Goal: Task Accomplishment & Management: Use online tool/utility

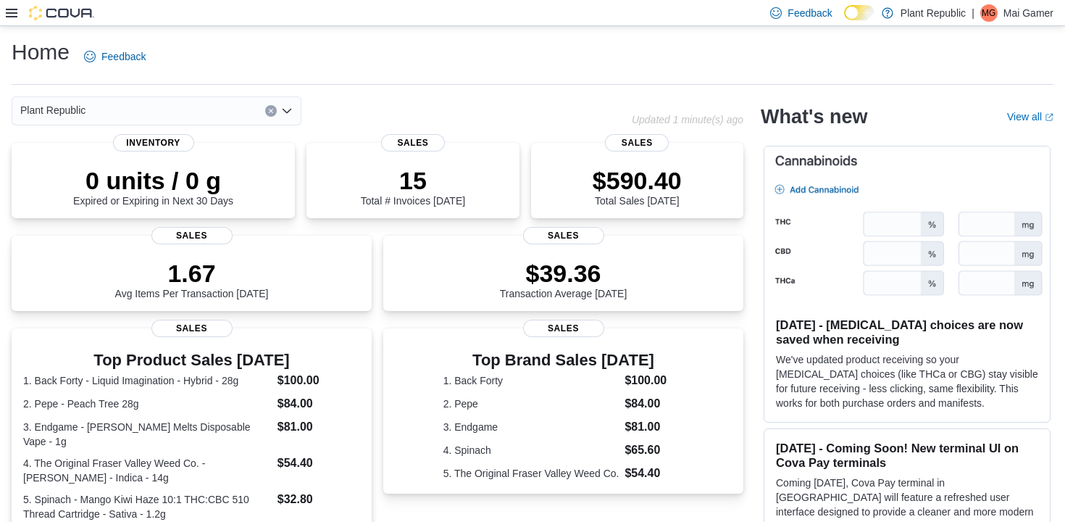
click at [4, 8] on div "Feedback Dark Mode Plant Republic | MG Mai Gamer" at bounding box center [532, 13] width 1065 height 26
click at [7, 13] on icon at bounding box center [12, 13] width 12 height 9
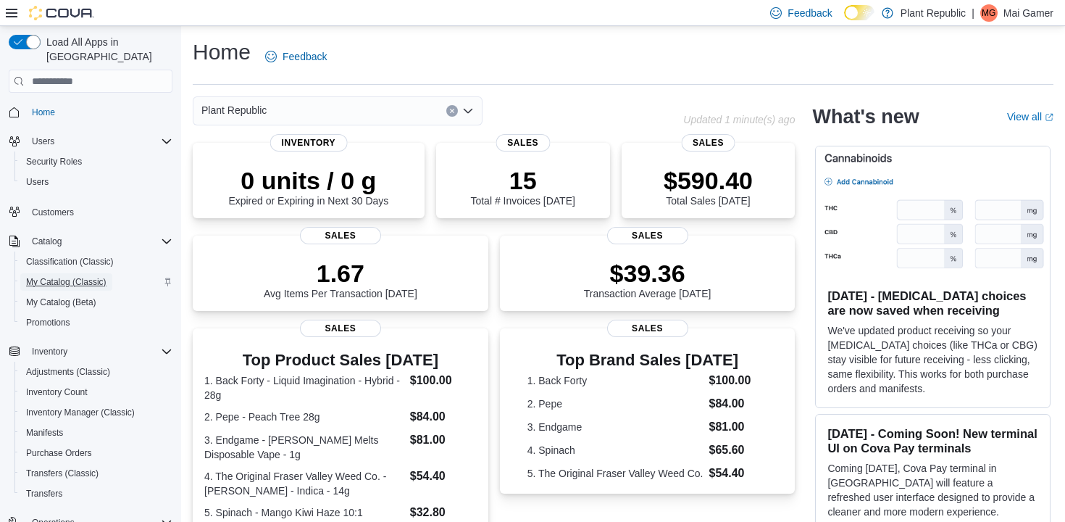
click at [75, 276] on span "My Catalog (Classic)" at bounding box center [66, 282] width 80 height 12
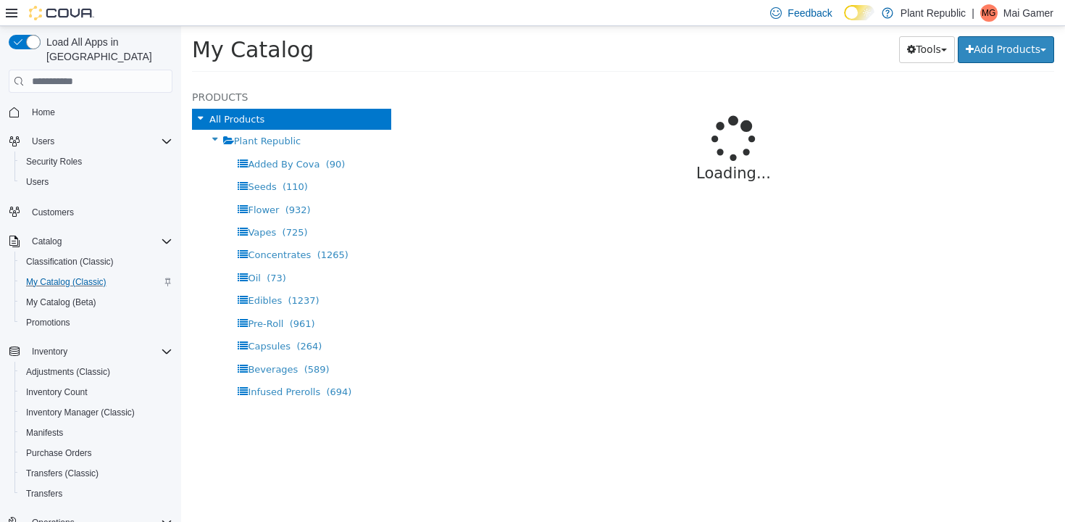
select select "**********"
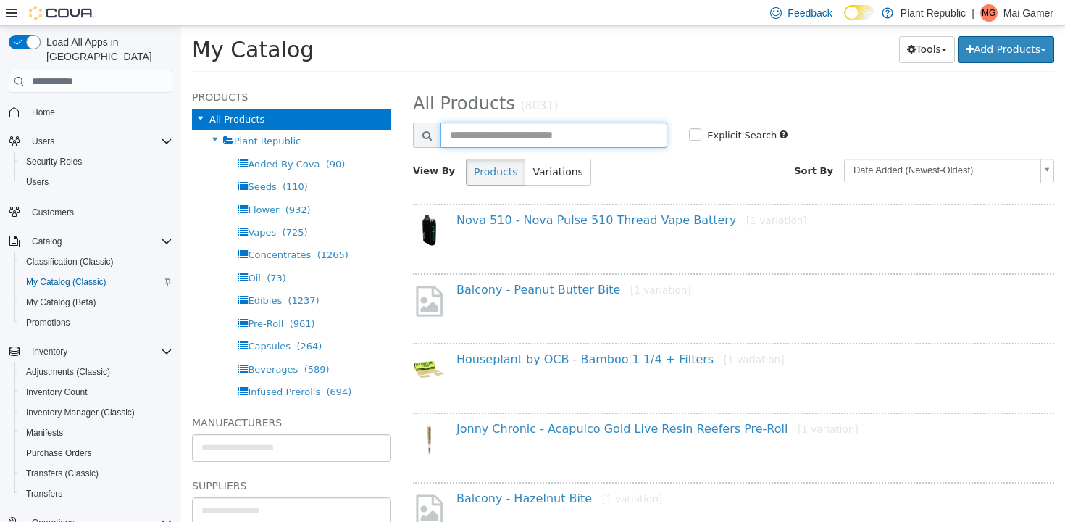
click at [628, 130] on input "text" at bounding box center [553, 134] width 227 height 25
type input "******"
select select "**********"
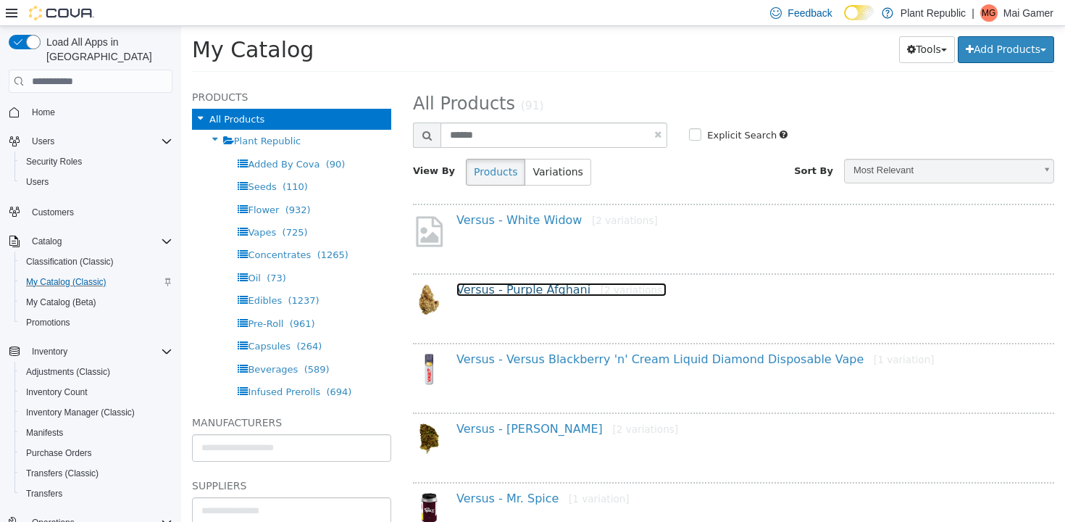
click at [550, 288] on link "Versus - Purple Afghani [2 variations]" at bounding box center [561, 290] width 210 height 14
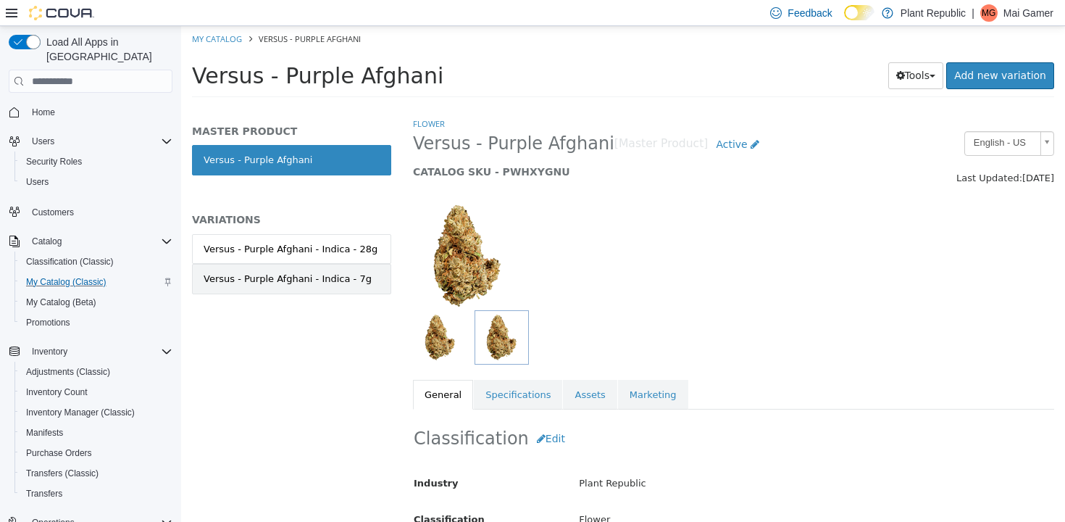
click at [340, 279] on div "Versus - Purple Afghani - Indica - 7g" at bounding box center [288, 279] width 168 height 14
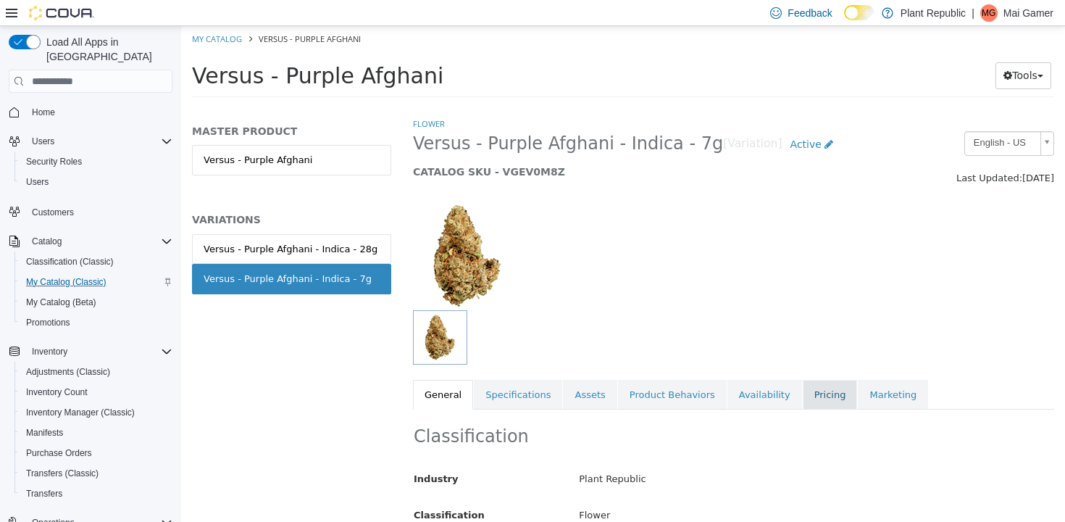
click at [807, 393] on link "Pricing" at bounding box center [830, 395] width 55 height 30
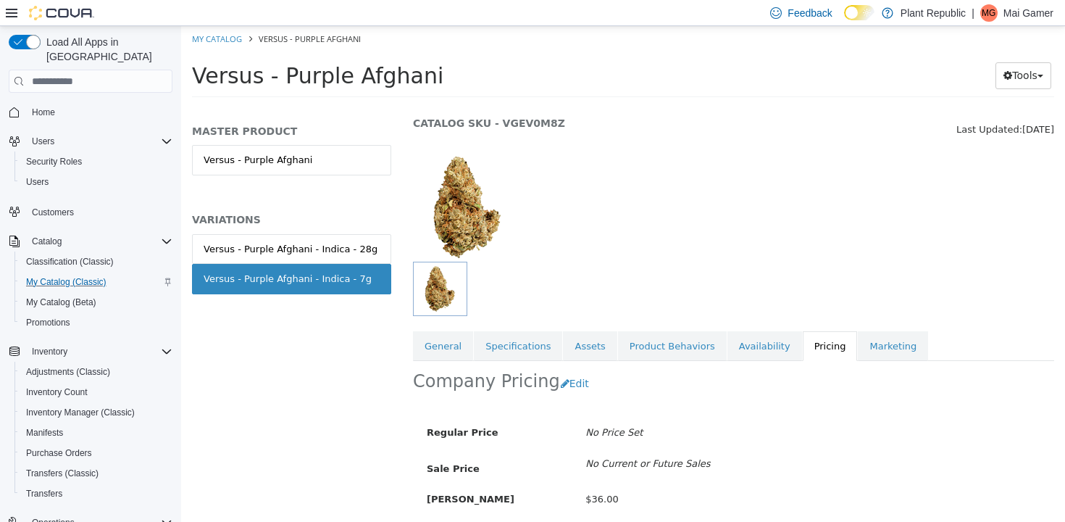
scroll to position [150, 0]
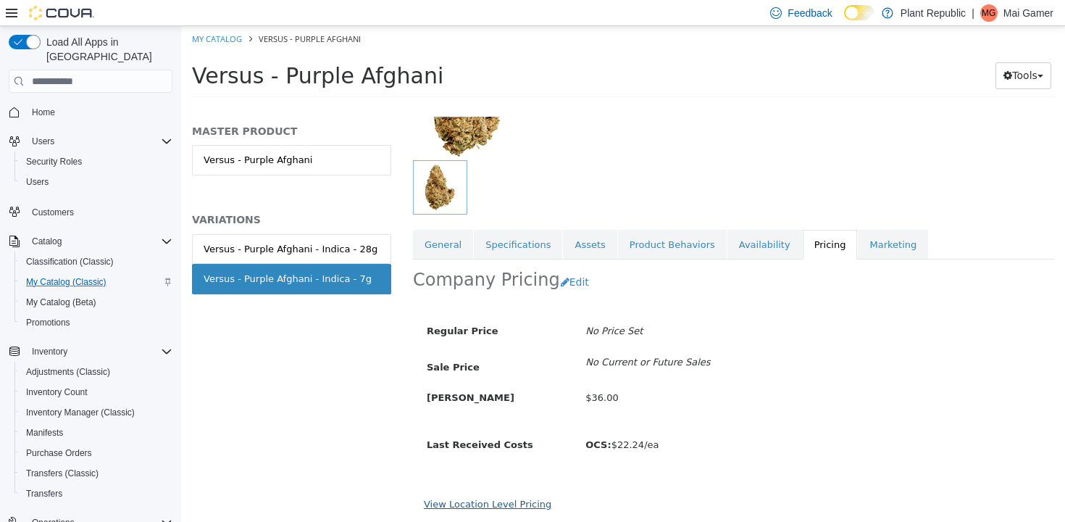
click at [497, 505] on link "View Location Level Pricing" at bounding box center [487, 503] width 127 height 11
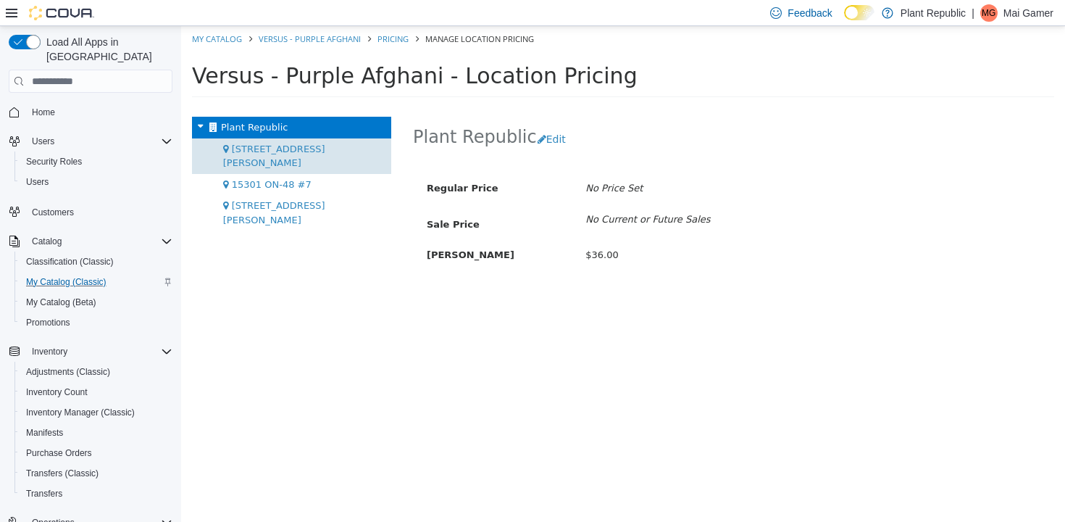
click at [292, 154] on span "[STREET_ADDRESS][PERSON_NAME]" at bounding box center [274, 155] width 102 height 25
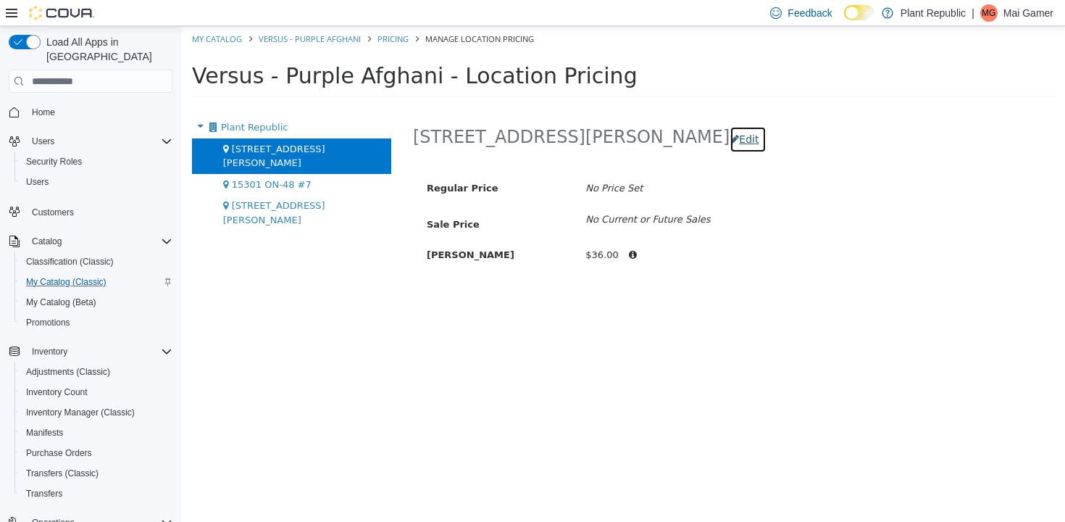
click at [729, 140] on button "Edit" at bounding box center [747, 139] width 37 height 27
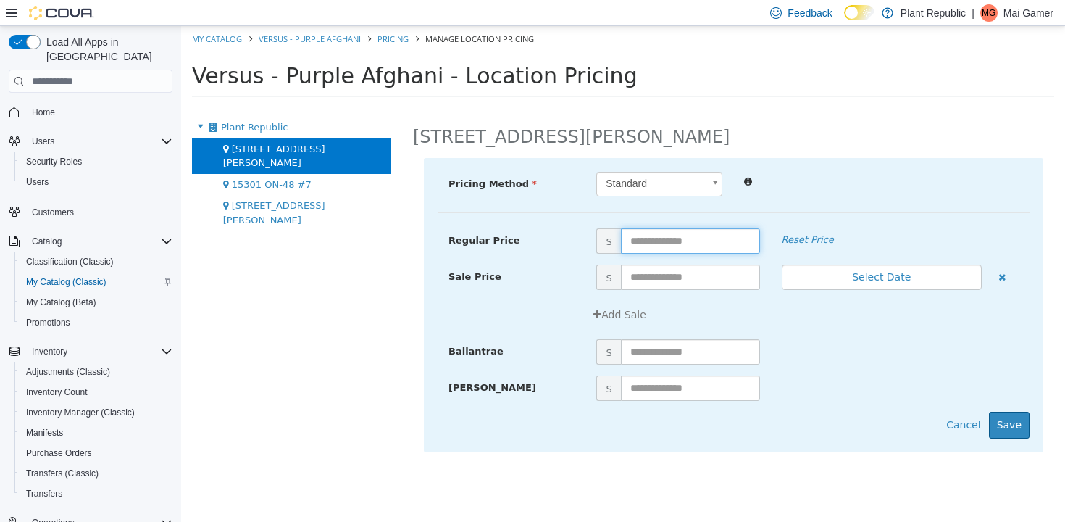
click at [664, 238] on input "text" at bounding box center [690, 240] width 138 height 25
type input "**"
click at [1016, 437] on button "Save" at bounding box center [1009, 424] width 41 height 27
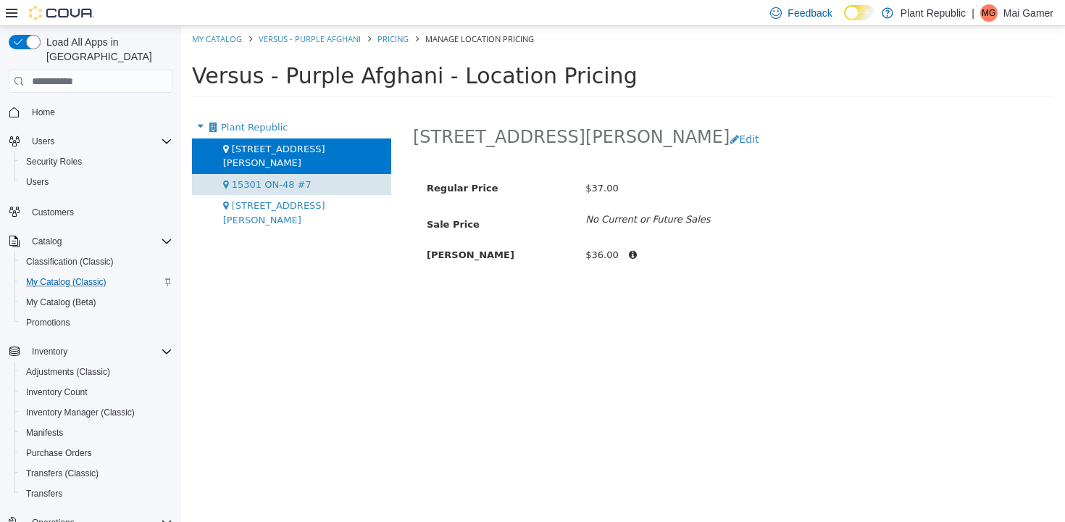
click at [313, 180] on div "15301 ON-48 #7" at bounding box center [291, 185] width 199 height 22
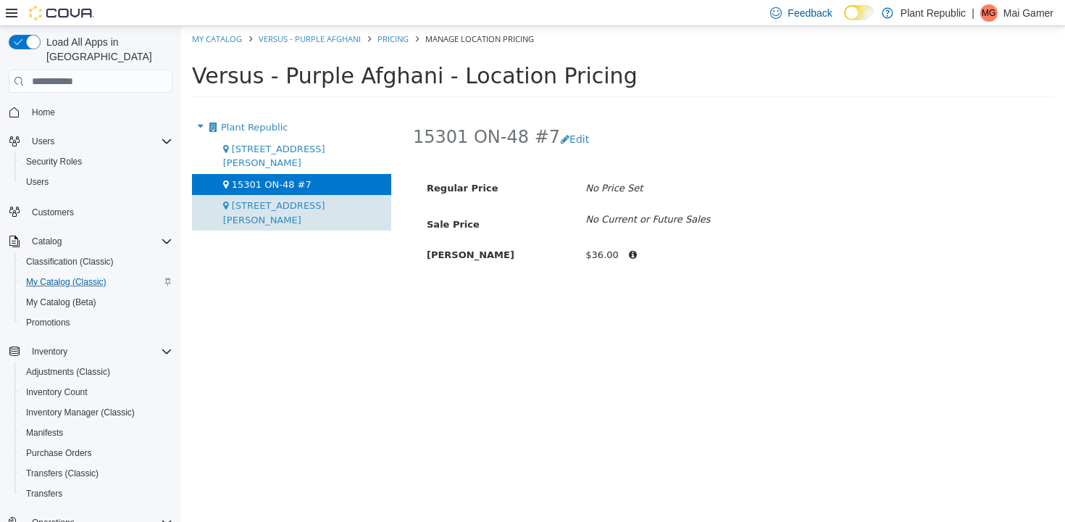
click at [301, 200] on span "[STREET_ADDRESS][PERSON_NAME]" at bounding box center [274, 212] width 102 height 25
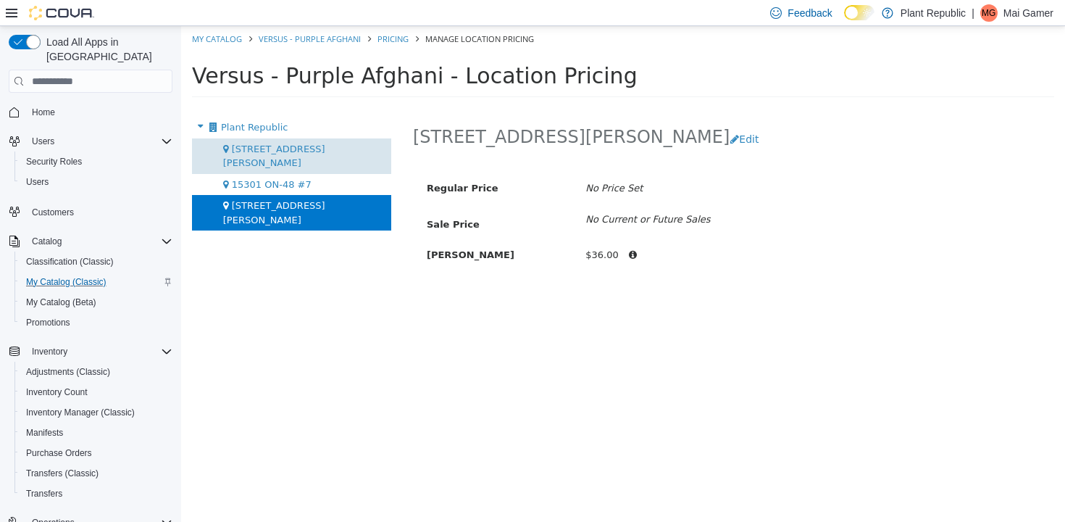
click at [296, 145] on div "[STREET_ADDRESS][PERSON_NAME]" at bounding box center [291, 155] width 199 height 35
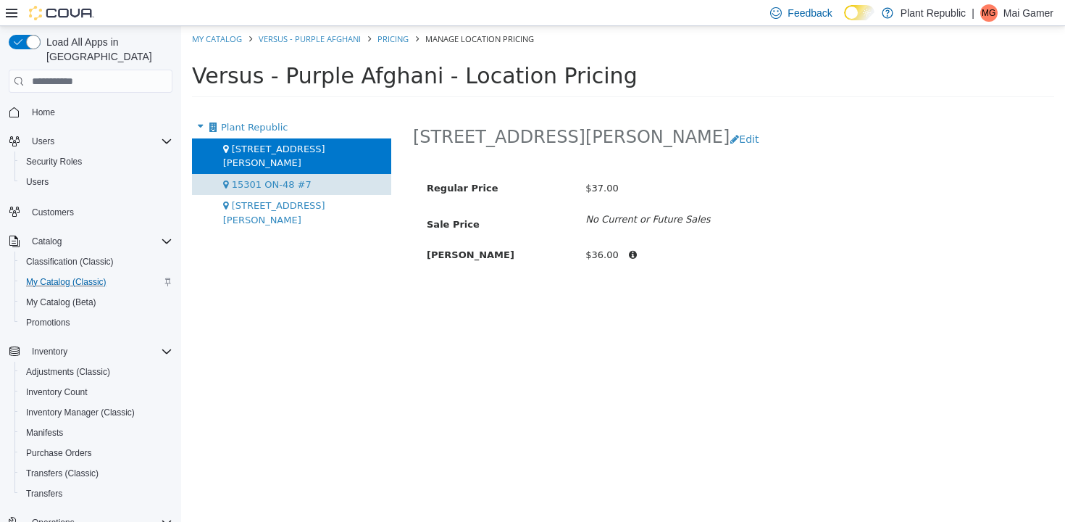
click at [324, 175] on div "15301 ON-48 #7" at bounding box center [291, 185] width 199 height 22
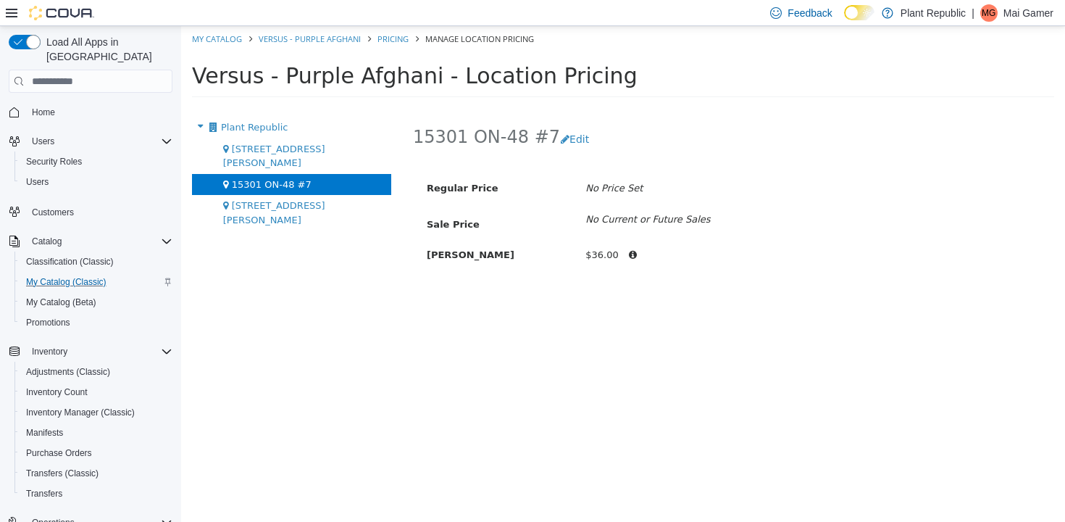
click at [304, 174] on div "15301 ON-48 #7" at bounding box center [291, 185] width 199 height 22
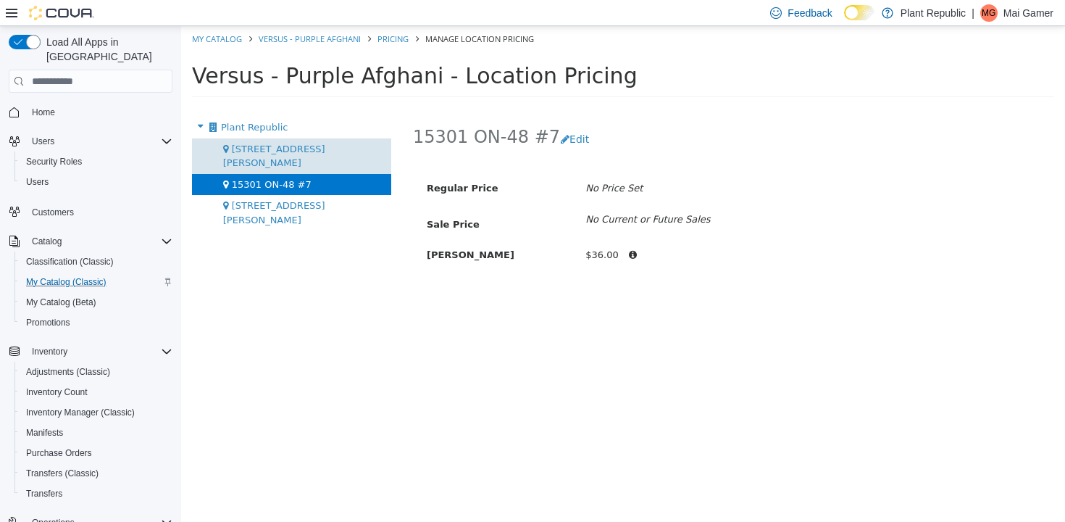
click at [298, 151] on div "[STREET_ADDRESS][PERSON_NAME]" at bounding box center [291, 155] width 199 height 35
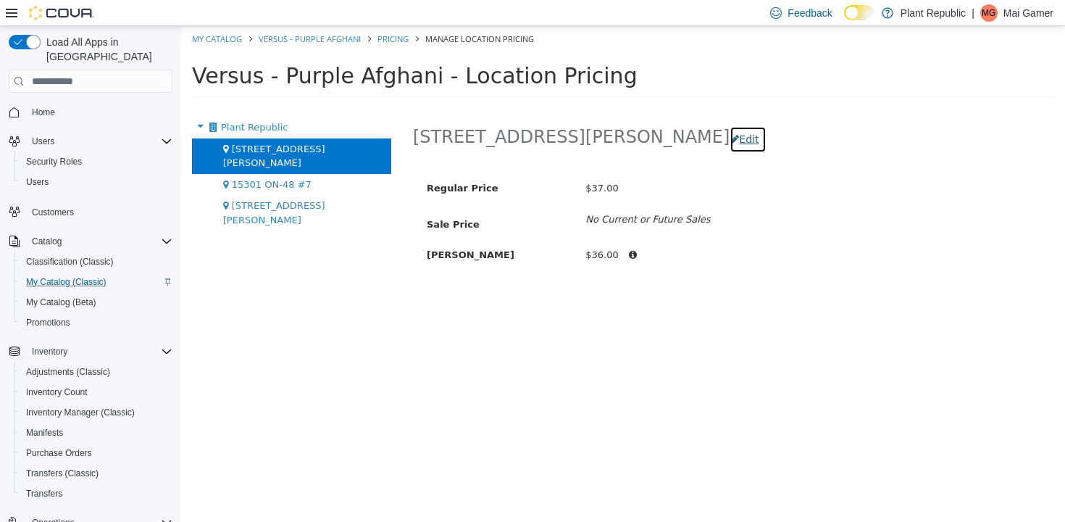
click at [729, 143] on button "Edit" at bounding box center [747, 139] width 37 height 27
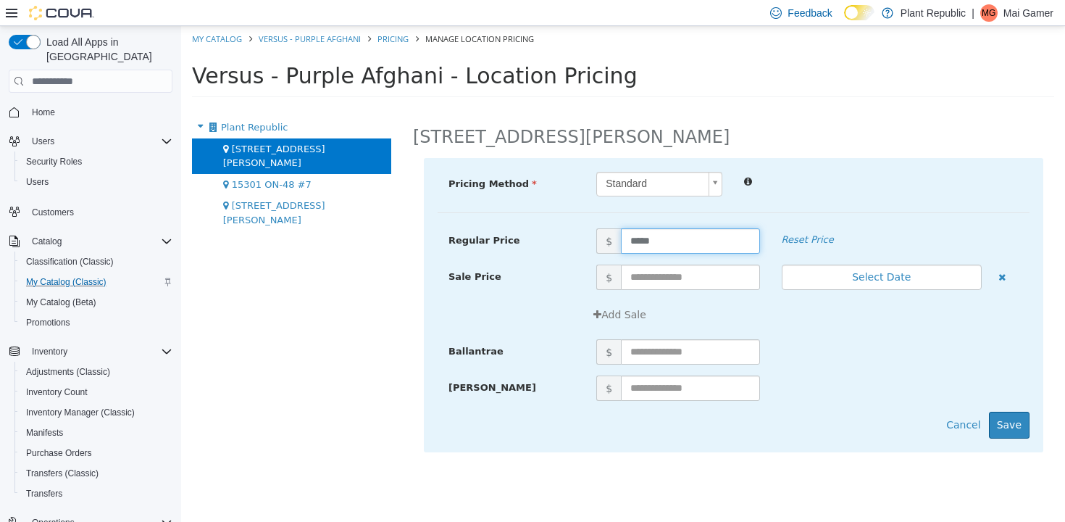
click at [674, 235] on input "*****" at bounding box center [690, 240] width 138 height 25
type input "**"
click at [1015, 432] on button "Save" at bounding box center [1009, 424] width 41 height 27
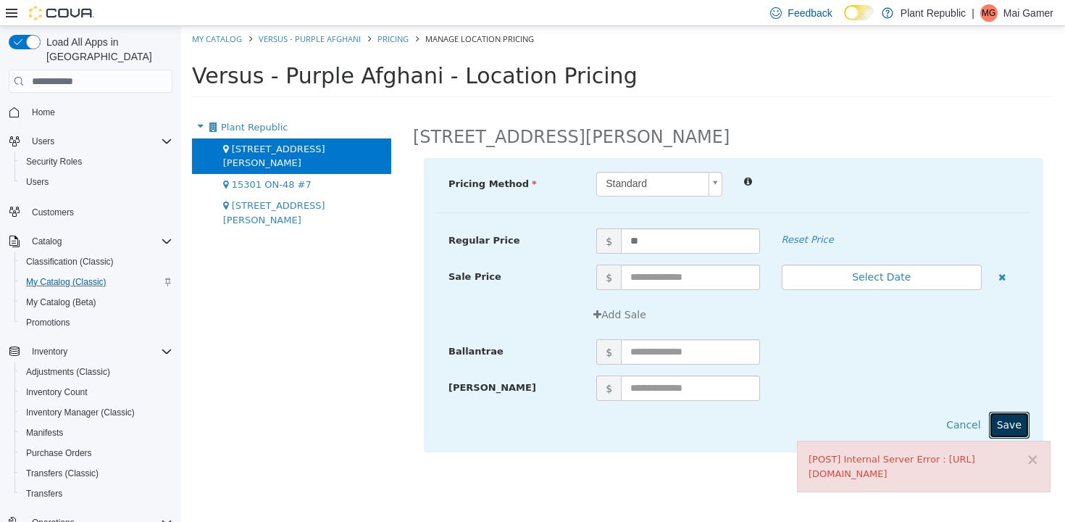
click at [1020, 419] on button "Save" at bounding box center [1009, 424] width 41 height 27
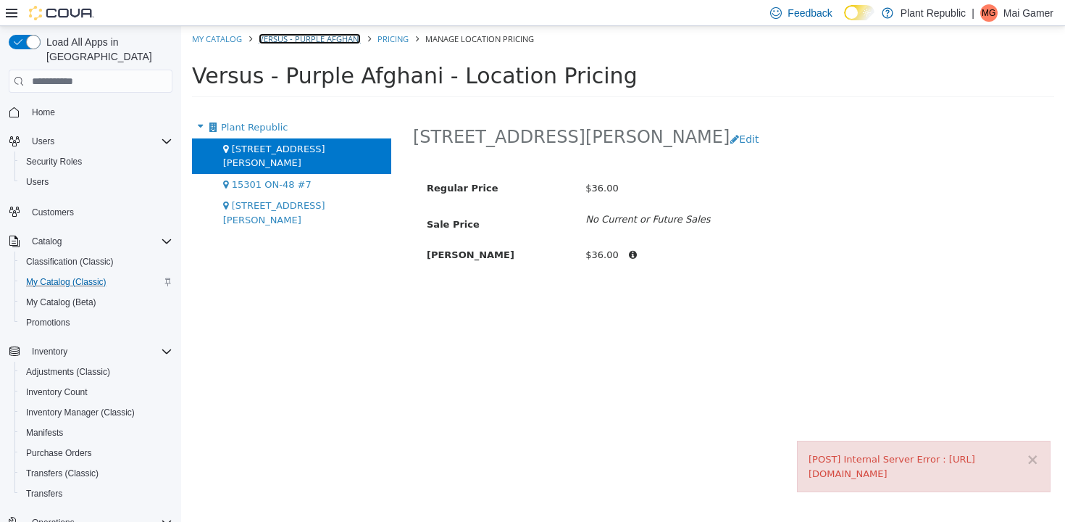
click at [314, 41] on link "Versus - Purple Afghani" at bounding box center [310, 38] width 102 height 11
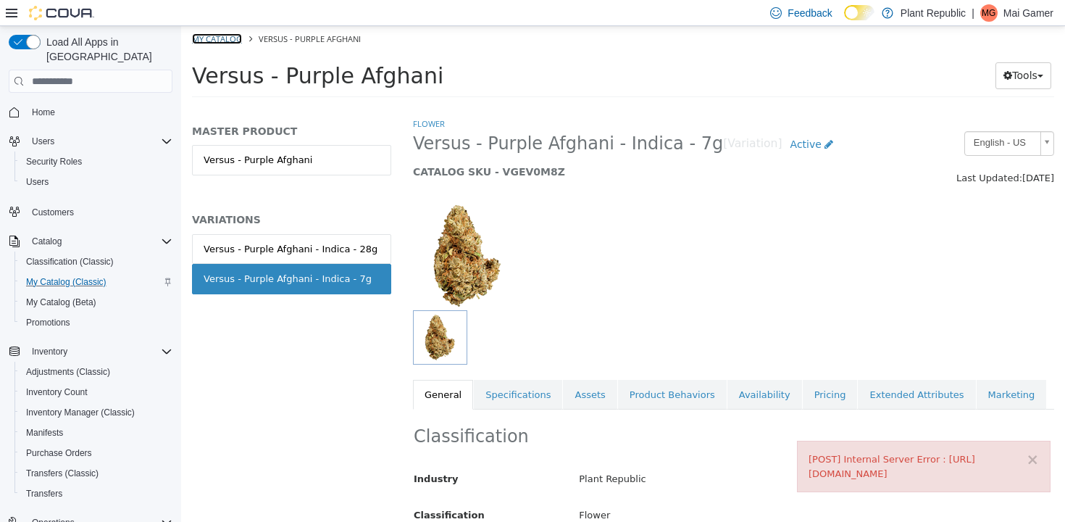
click at [238, 36] on link "My Catalog" at bounding box center [217, 38] width 50 height 11
select select "**********"
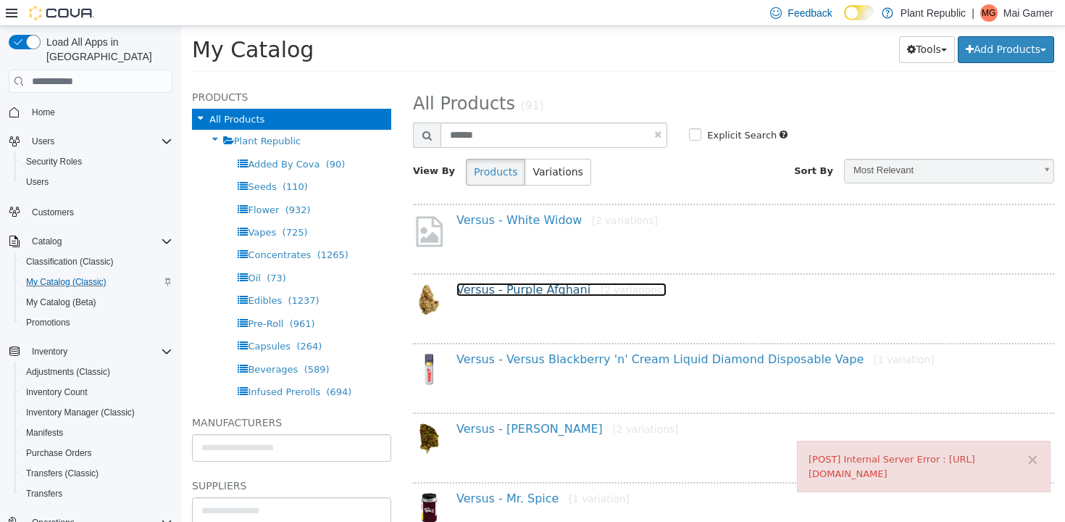
click at [537, 285] on link "Versus - Purple Afghani [2 variations]" at bounding box center [561, 290] width 210 height 14
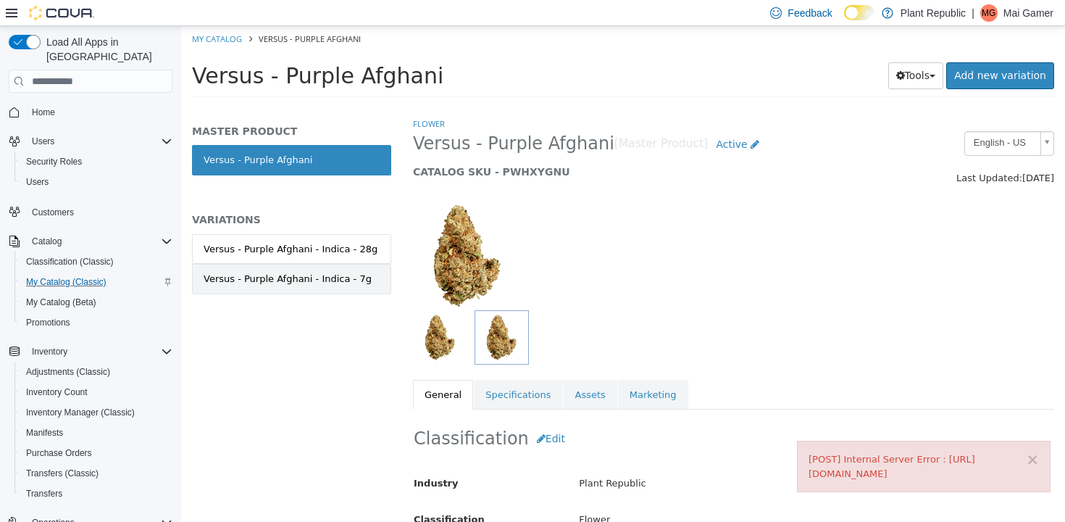
click at [362, 281] on div "Versus - Purple Afghani - Indica - 7g" at bounding box center [288, 279] width 168 height 14
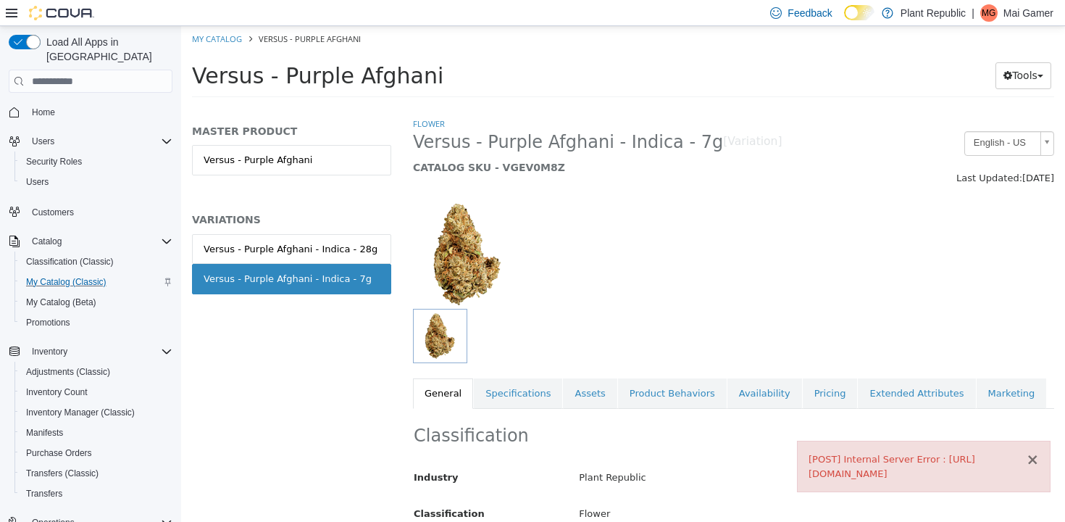
click at [1035, 453] on button "×" at bounding box center [1032, 459] width 13 height 15
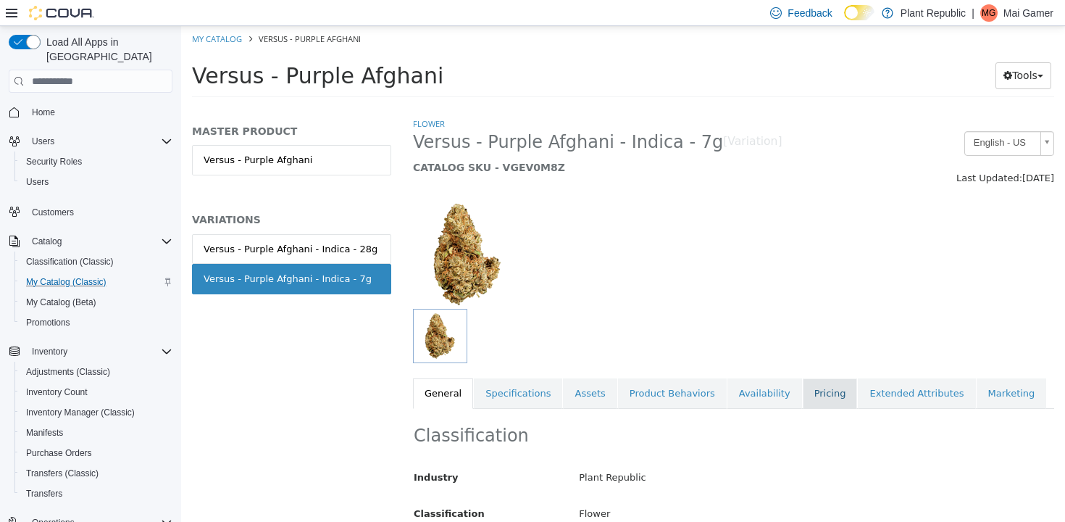
click at [826, 387] on link "Pricing" at bounding box center [830, 393] width 55 height 30
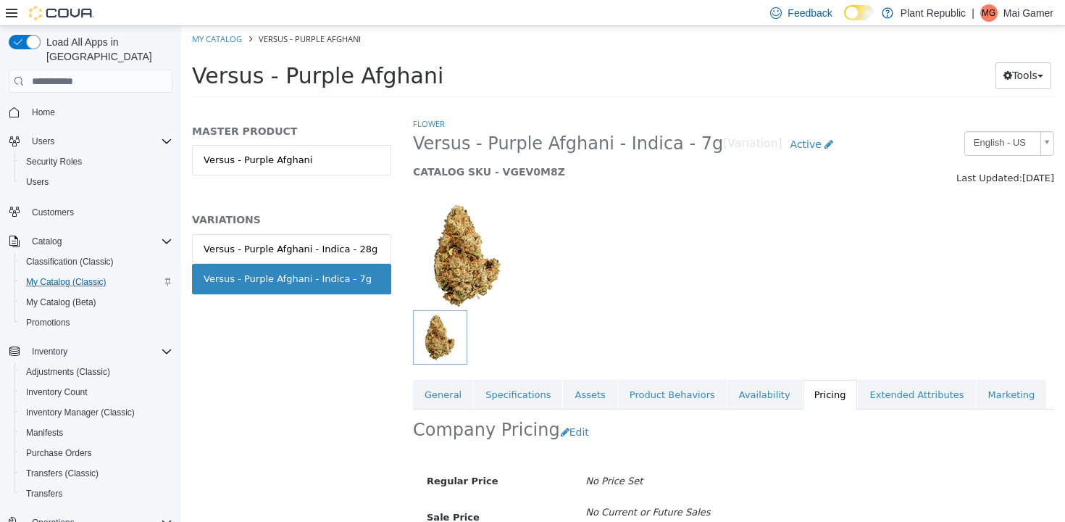
scroll to position [150, 0]
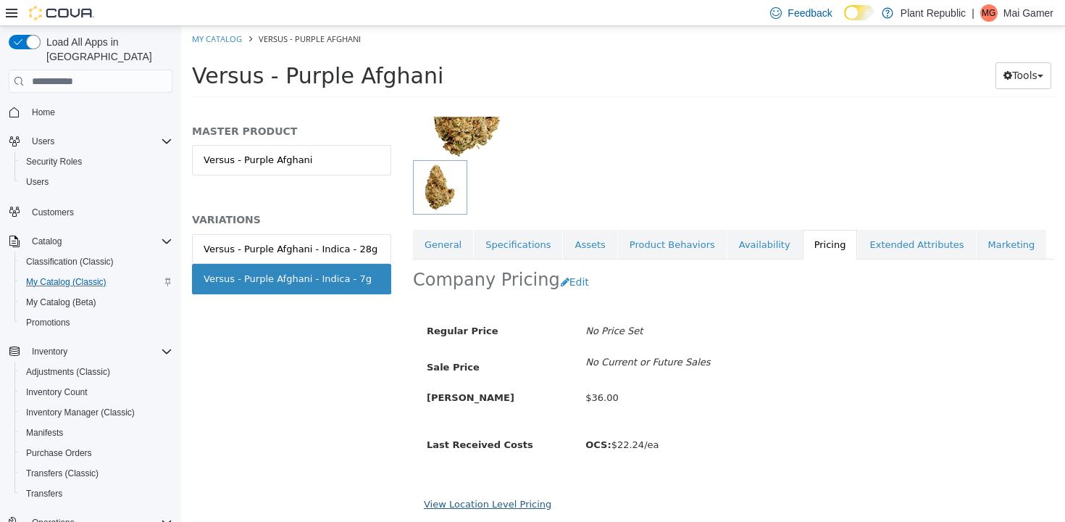
click at [506, 501] on link "View Location Level Pricing" at bounding box center [487, 503] width 127 height 11
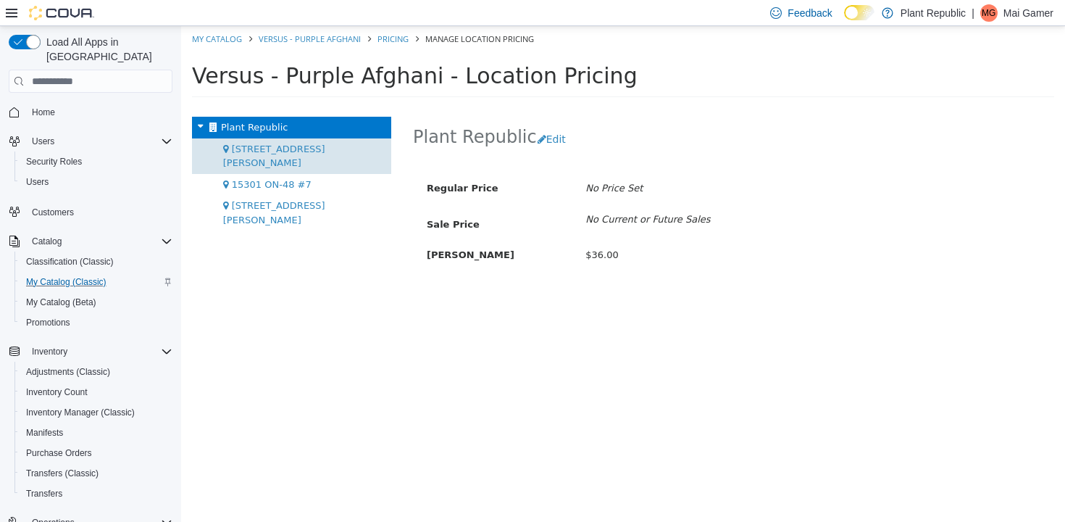
click at [264, 139] on div "[STREET_ADDRESS][PERSON_NAME]" at bounding box center [291, 155] width 199 height 35
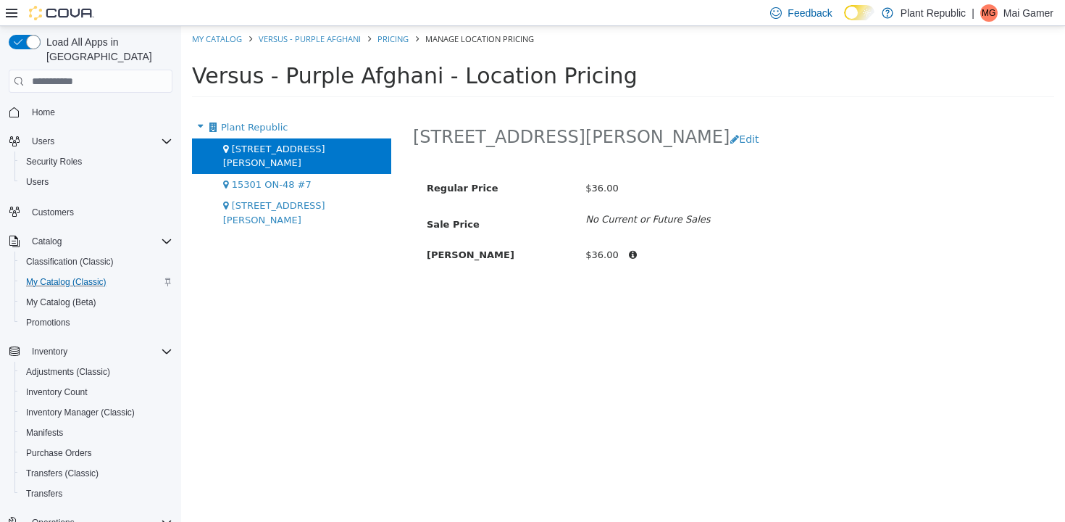
click at [236, 46] on ol "My Catalog Versus - Purple Afghani Pricing Manage Location Pricing" at bounding box center [623, 39] width 884 height 26
click at [234, 40] on link "My Catalog" at bounding box center [217, 38] width 50 height 11
select select "**********"
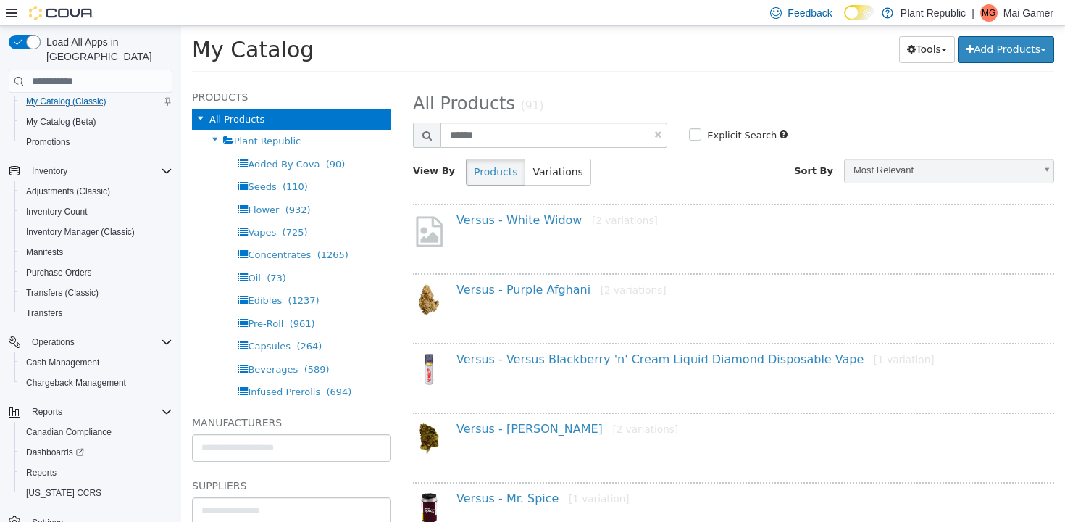
scroll to position [191, 0]
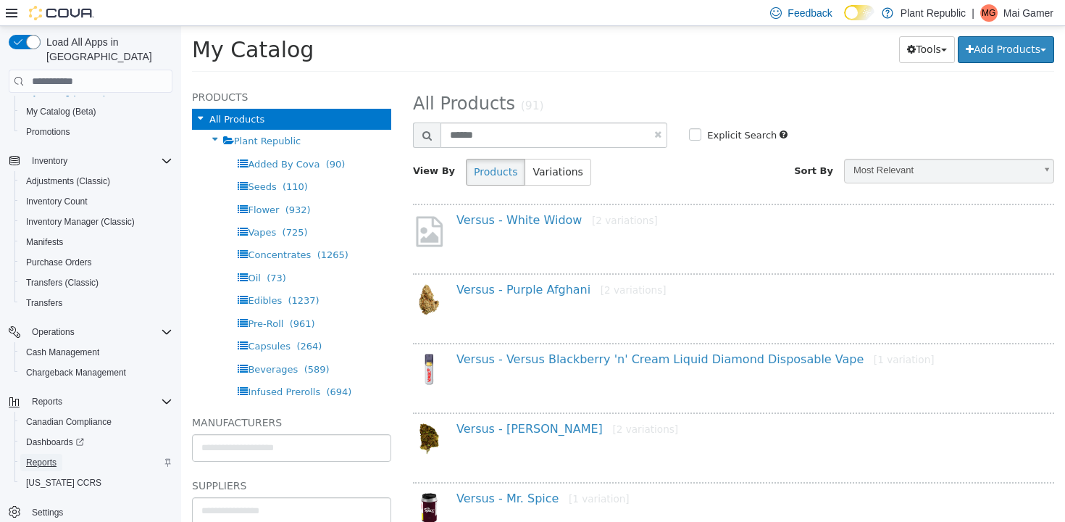
click at [46, 456] on span "Reports" at bounding box center [41, 462] width 30 height 12
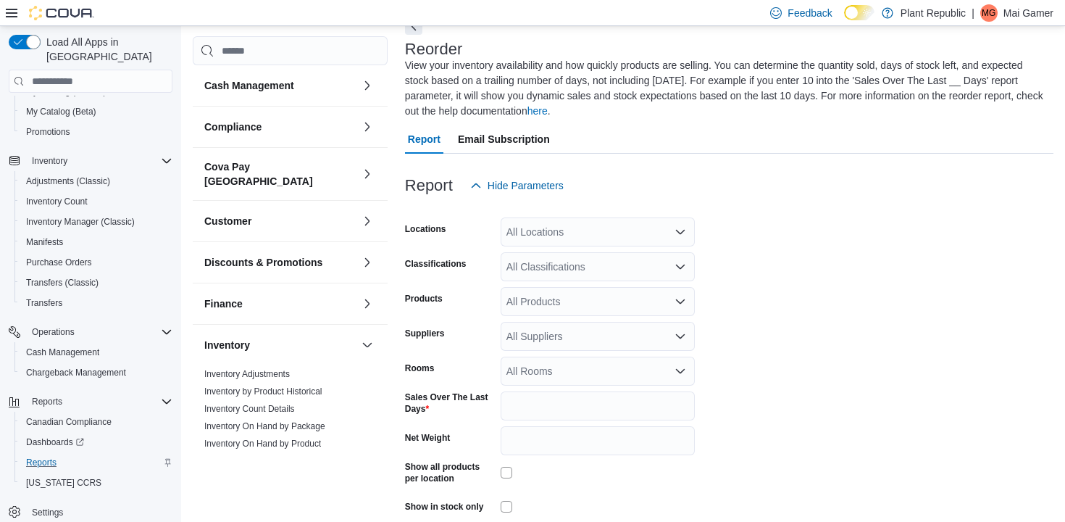
scroll to position [624, 0]
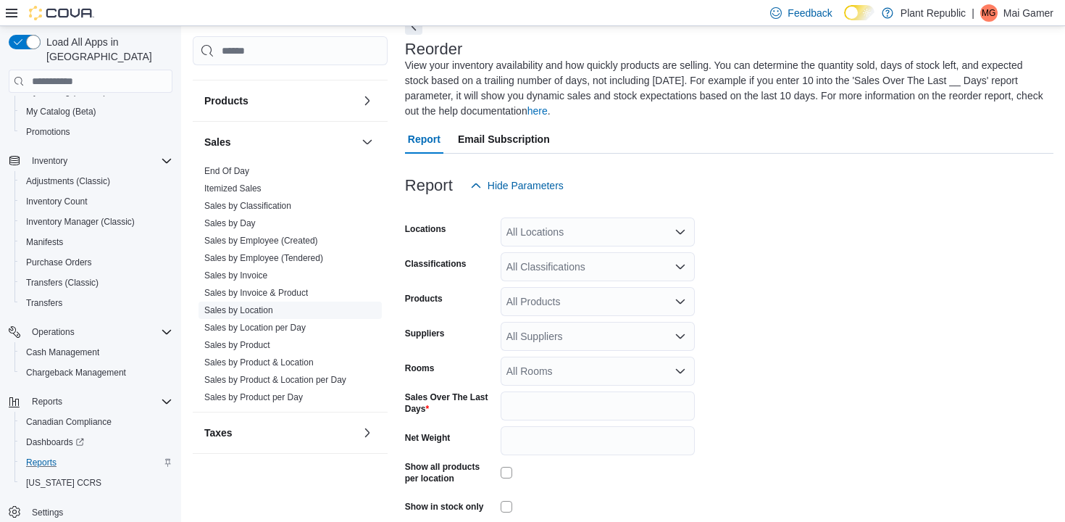
click at [273, 305] on link "Sales by Location" at bounding box center [238, 310] width 69 height 10
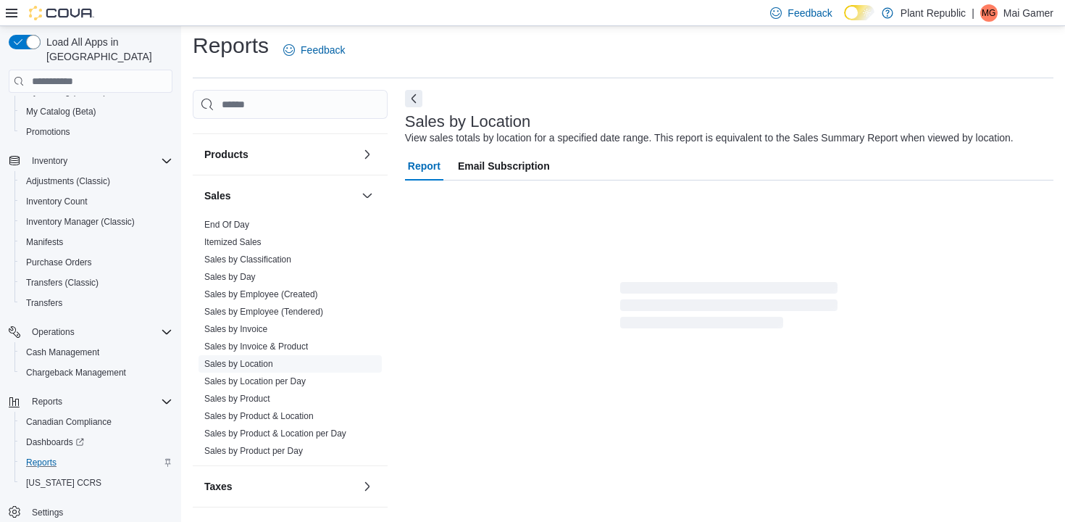
scroll to position [33, 0]
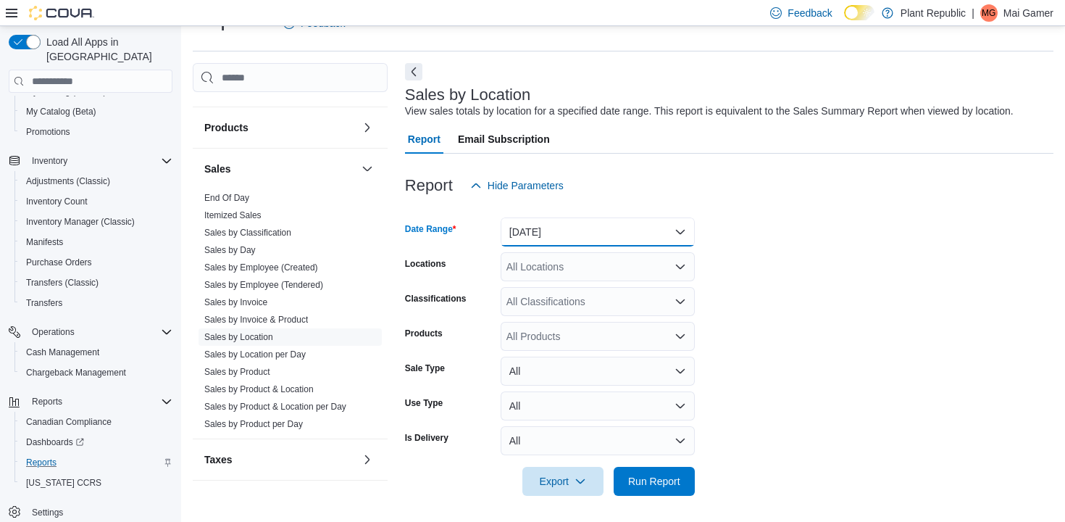
click at [588, 236] on button "[DATE]" at bounding box center [598, 231] width 194 height 29
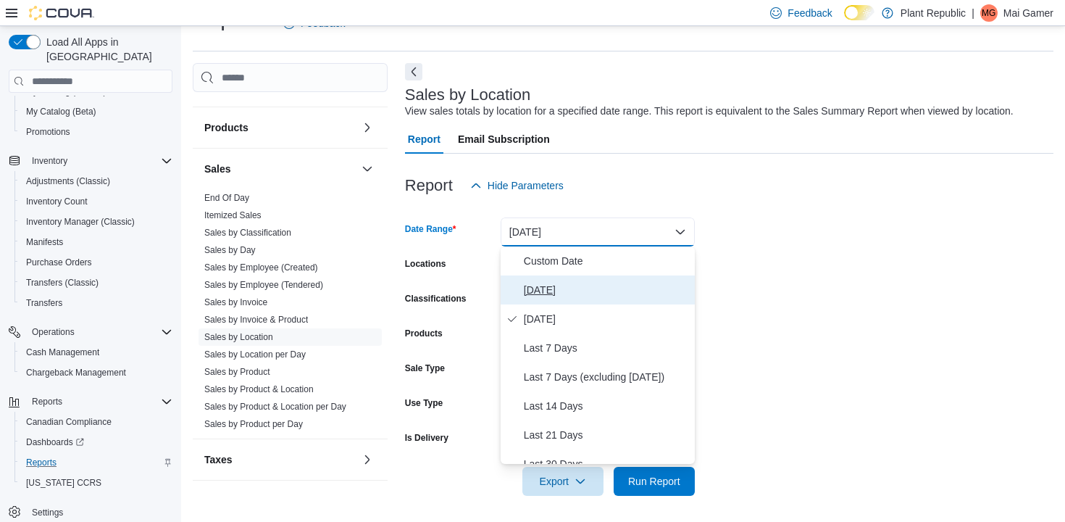
click at [593, 277] on button "[DATE]" at bounding box center [598, 289] width 194 height 29
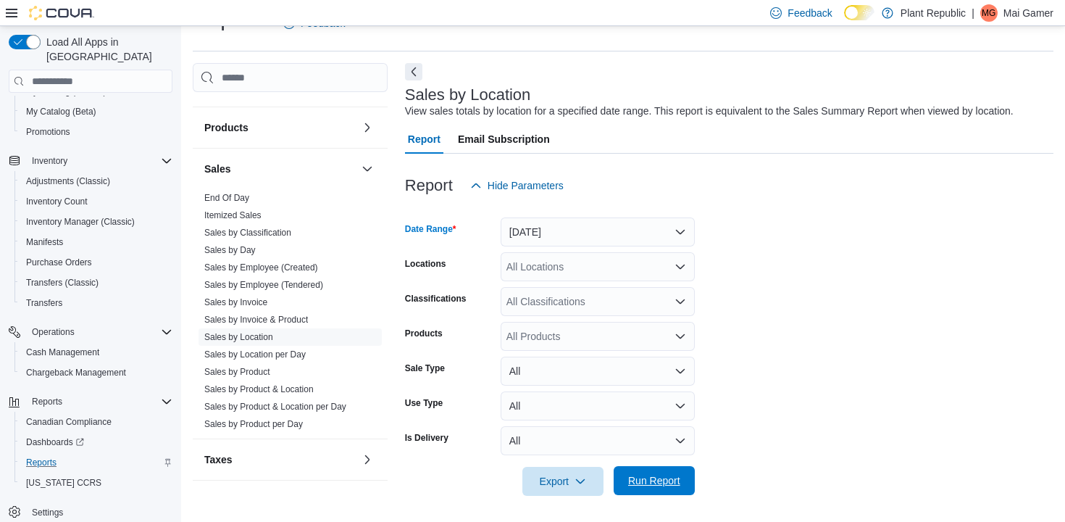
click at [658, 482] on span "Run Report" at bounding box center [654, 480] width 52 height 14
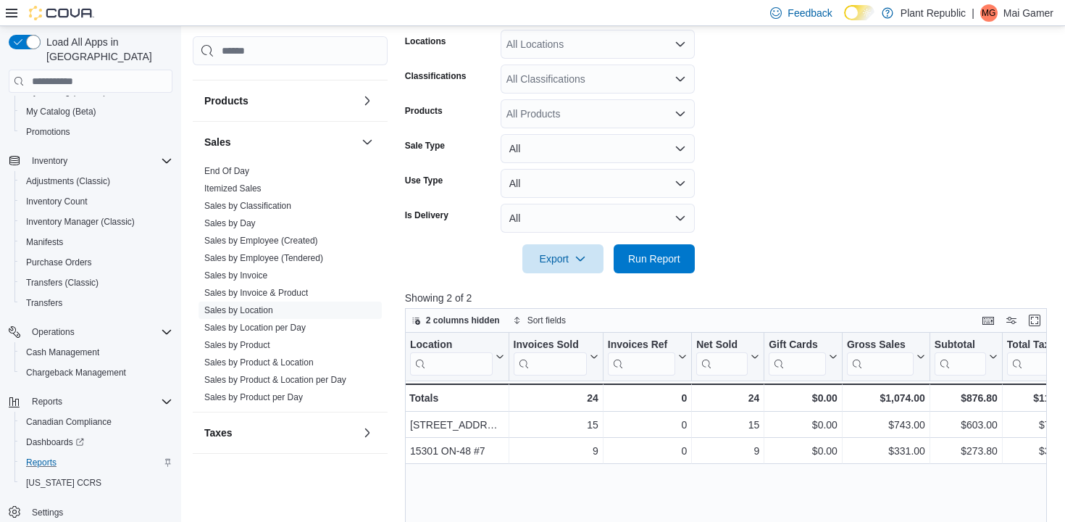
scroll to position [256, 0]
click at [674, 261] on span "Run Report" at bounding box center [654, 257] width 52 height 14
